Goal: Task Accomplishment & Management: Use online tool/utility

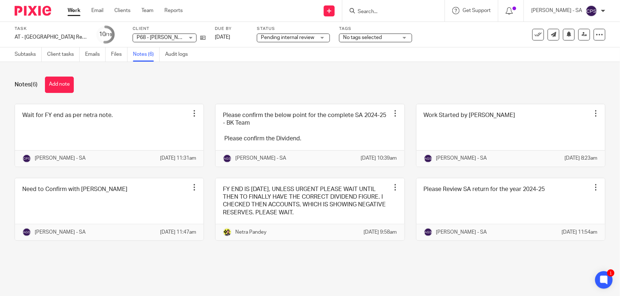
click at [378, 9] on input "Search" at bounding box center [390, 12] width 66 height 7
type input "H22"
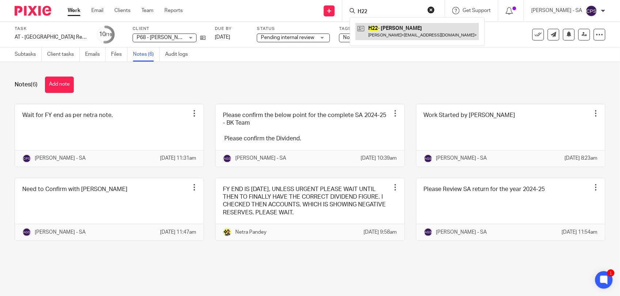
click at [399, 30] on link at bounding box center [416, 31] width 123 height 17
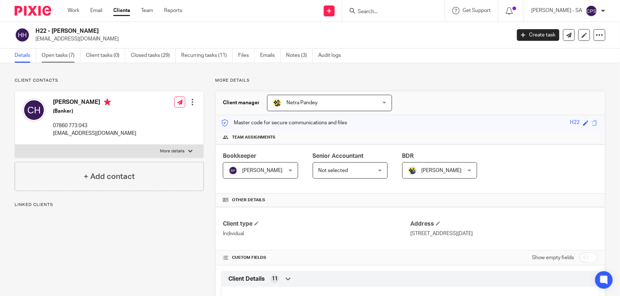
click at [63, 56] on link "Open tasks (7)" at bounding box center [61, 56] width 39 height 14
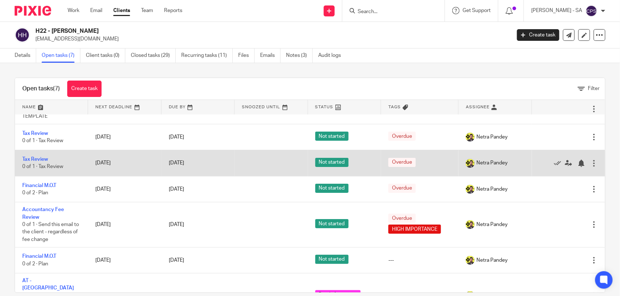
scroll to position [38, 0]
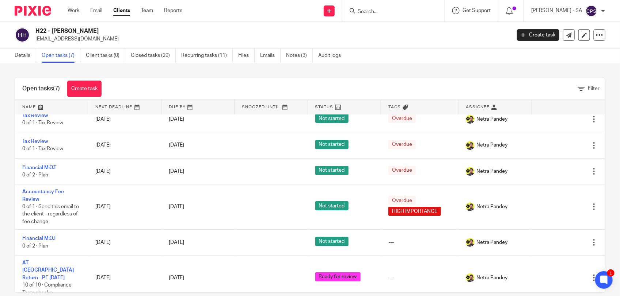
click at [374, 14] on input "Search" at bounding box center [390, 12] width 66 height 7
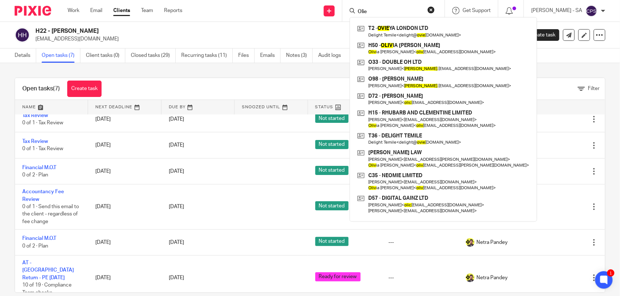
click at [373, 12] on input "Olie" at bounding box center [390, 12] width 66 height 7
paste input "lie Oshodi"
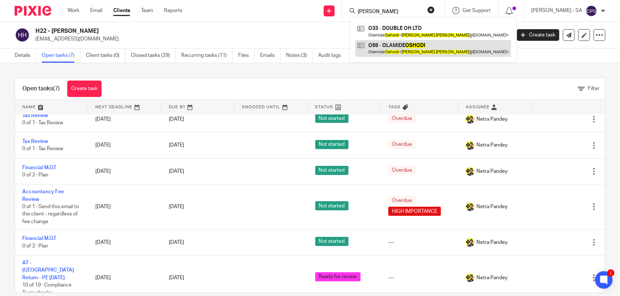
type input "[PERSON_NAME]"
click at [402, 52] on link at bounding box center [433, 48] width 156 height 17
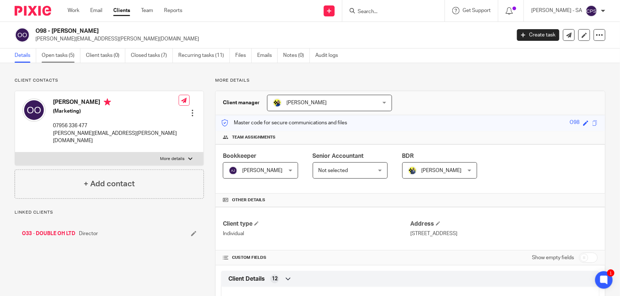
click at [64, 61] on link "Open tasks (5)" at bounding box center [61, 56] width 39 height 14
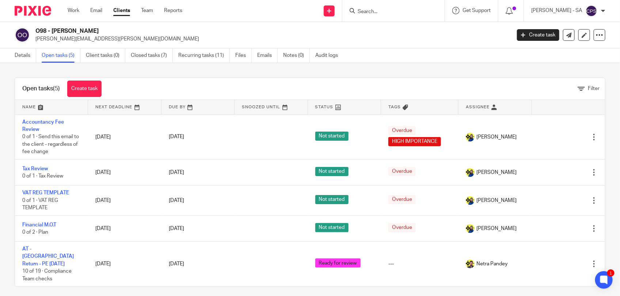
click at [380, 13] on input "Search" at bounding box center [390, 12] width 66 height 7
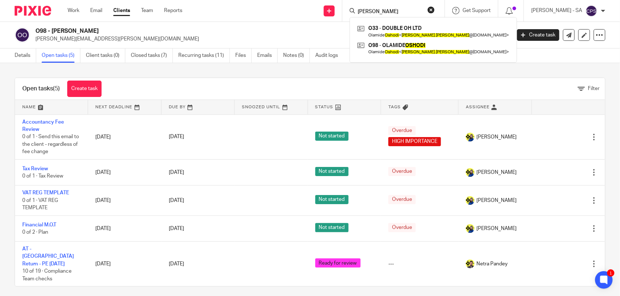
drag, startPoint x: 402, startPoint y: 10, endPoint x: 353, endPoint y: 9, distance: 48.6
click at [353, 9] on div "Ollie Oshodi O33 - DOUBLE OH LTD Olamide Oshodi < ollie.oshodi @gmail.com > O98…" at bounding box center [393, 11] width 102 height 22
paste input "Fadua"
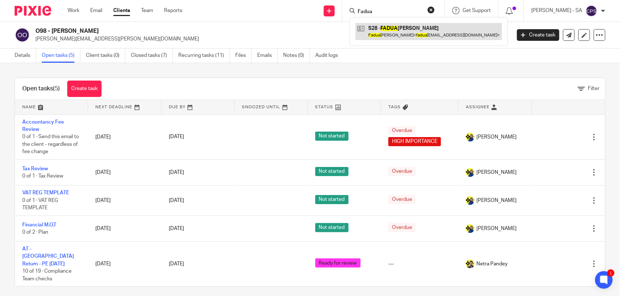
type input "Fadua"
click at [396, 38] on link at bounding box center [428, 31] width 146 height 17
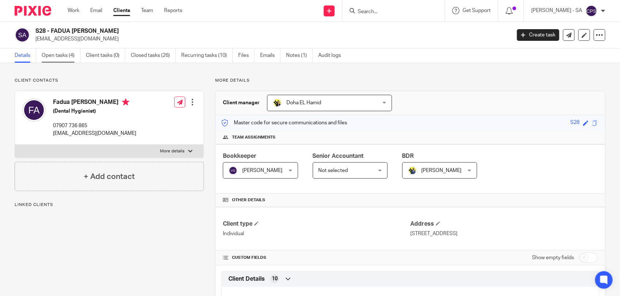
click at [65, 57] on link "Open tasks (4)" at bounding box center [61, 56] width 39 height 14
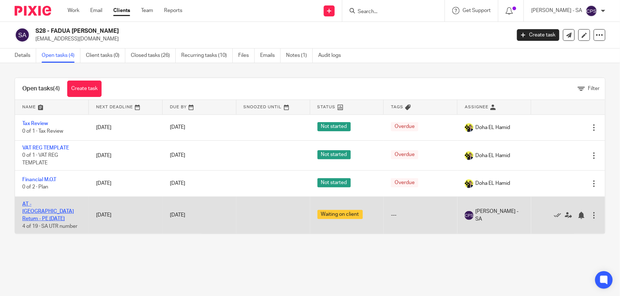
click at [48, 207] on link "AT - [GEOGRAPHIC_DATA] Return - PE [DATE]" at bounding box center [47, 212] width 51 height 20
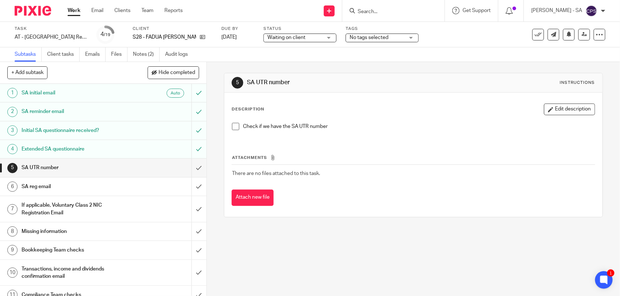
click at [318, 36] on span "Waiting on client" at bounding box center [294, 38] width 55 height 8
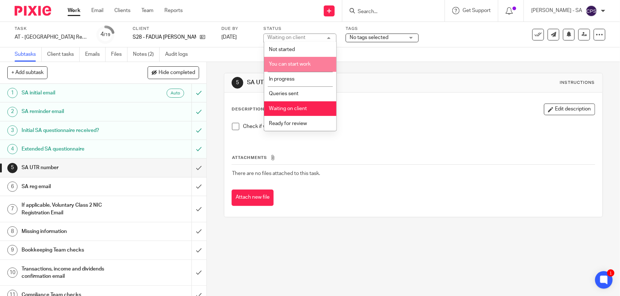
click at [287, 66] on span "You can start work" at bounding box center [290, 64] width 42 height 5
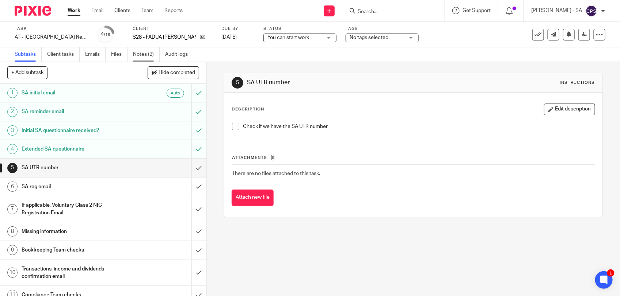
click at [138, 55] on link "Notes (2)" at bounding box center [146, 54] width 27 height 14
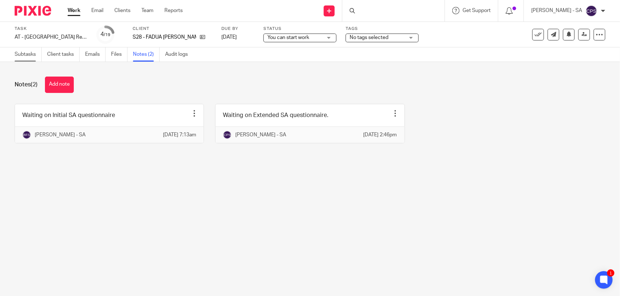
click at [26, 57] on link "Subtasks" at bounding box center [28, 54] width 27 height 14
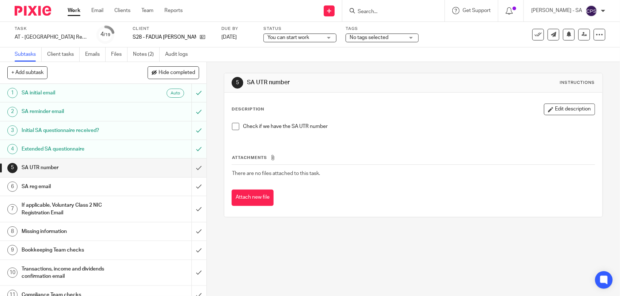
click at [234, 125] on span at bounding box center [235, 126] width 7 height 7
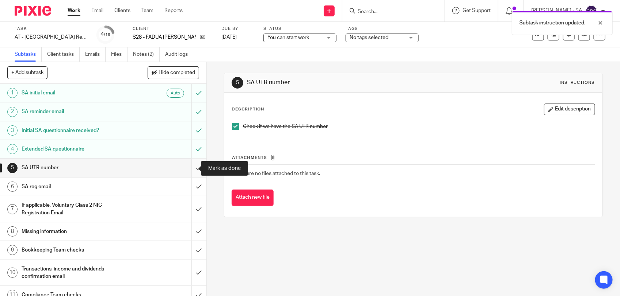
click at [190, 169] on input "submit" at bounding box center [103, 168] width 206 height 18
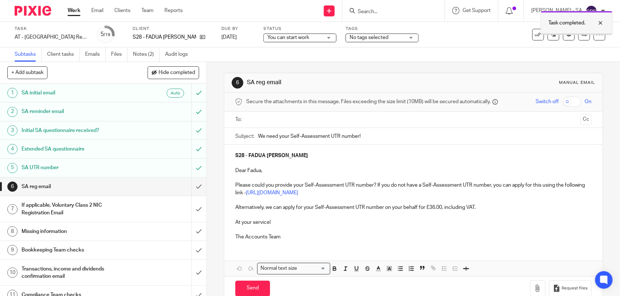
click at [599, 23] on div at bounding box center [595, 23] width 20 height 9
